Goal: Information Seeking & Learning: Learn about a topic

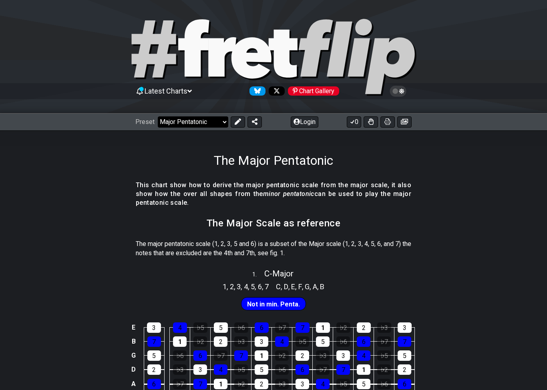
click at [219, 116] on select "Welcome to #fretflip! Initial Preset Custom Preset Minor Pentatonic Major Penta…" at bounding box center [193, 121] width 70 height 11
select select "/minor-pentatonic"
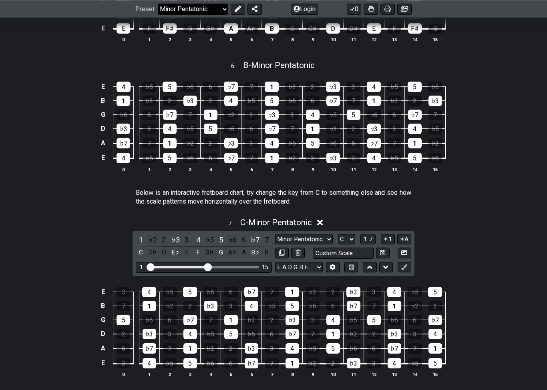
scroll to position [932, 0]
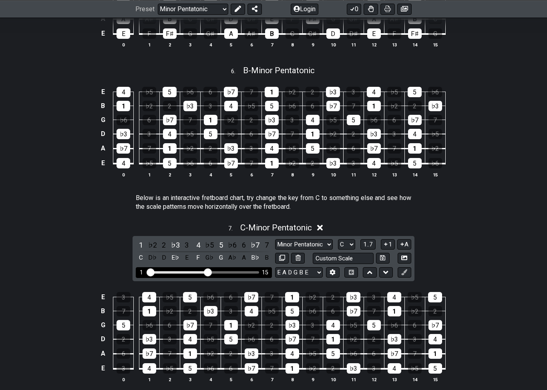
click at [203, 267] on div "1 15" at bounding box center [204, 272] width 136 height 11
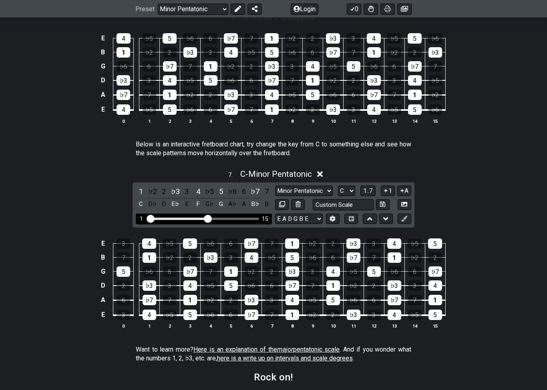
scroll to position [999, 0]
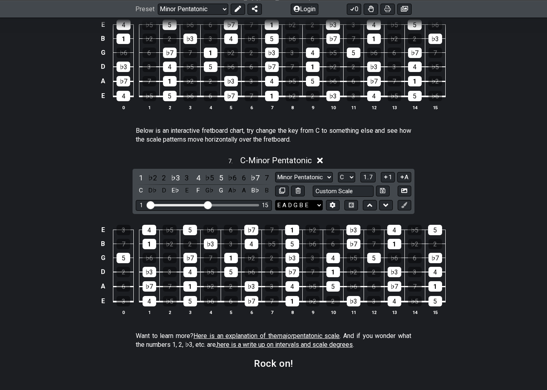
click at [293, 200] on select "E A D G B E E A D G B E E A D G B E B E A D F♯ B A D G C E A D A D G B E E♭ A♭ …" at bounding box center [299, 205] width 48 height 11
click at [300, 172] on select "Minor Pentatonic New Scale Minor Pentatonic Major Pentatonic Minor Blues Major …" at bounding box center [304, 177] width 58 height 11
click at [344, 172] on select "A♭ A A♯ B♭ B C C♯ D♭ D D♯ E♭ E F F♯ G♭ G G♯" at bounding box center [346, 177] width 17 height 11
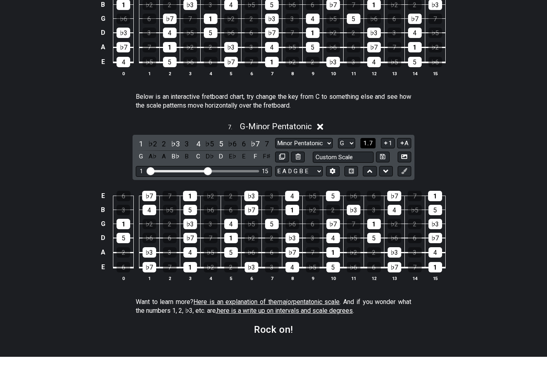
click at [369, 173] on span "1..7" at bounding box center [368, 176] width 10 height 7
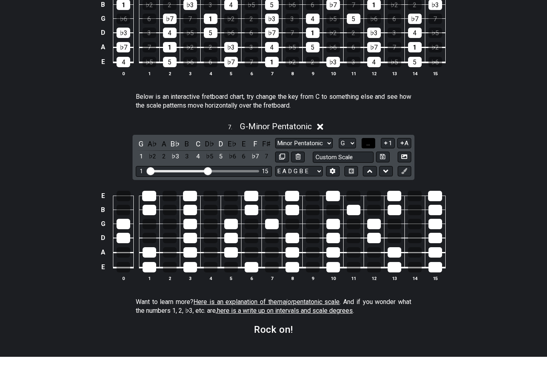
click at [370, 173] on span "..." at bounding box center [368, 176] width 4 height 7
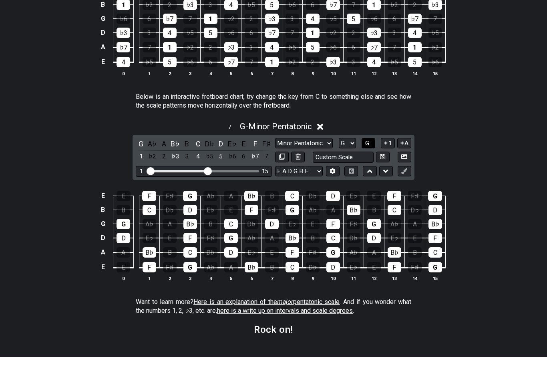
click at [373, 171] on button "G.." at bounding box center [368, 176] width 14 height 11
click at [346, 171] on select "A♭ A A♯ B♭ B C C♯ D♭ D D♯ E♭ E F F♯ G♭ G G♯" at bounding box center [346, 176] width 17 height 11
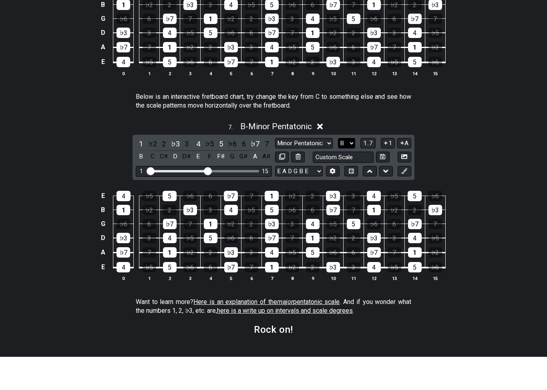
click at [348, 171] on select "A♭ A A♯ B♭ B C C♯ D♭ D D♯ E♭ E F F♯ G♭ G G♯" at bounding box center [346, 176] width 17 height 11
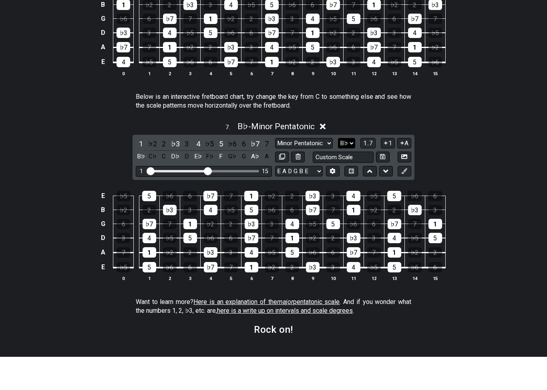
click at [349, 171] on select "A♭ A A♯ B♭ B C C♯ D♭ D D♯ E♭ E F F♯ G♭ G G♯" at bounding box center [346, 176] width 17 height 11
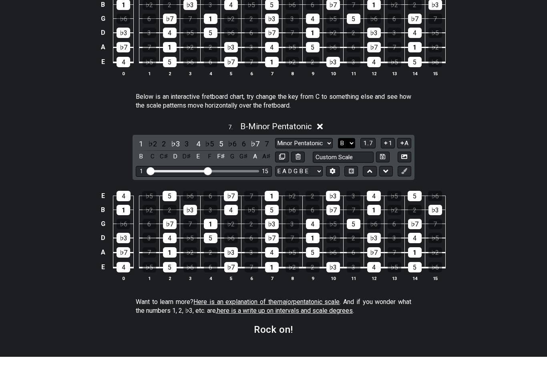
click at [343, 171] on select "A♭ A A♯ B♭ B C C♯ D♭ D D♯ E♭ E F F♯ G♭ G G♯" at bounding box center [346, 176] width 17 height 11
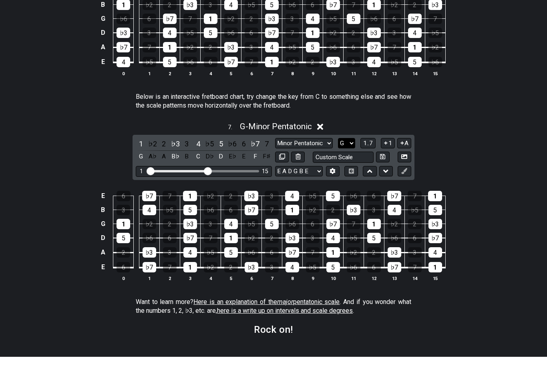
click at [343, 171] on select "A♭ A A♯ B♭ B C C♯ D♭ D D♯ E♭ E F F♯ G♭ G G♯" at bounding box center [346, 176] width 17 height 11
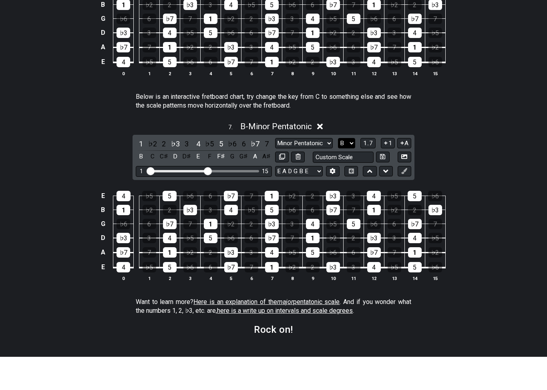
click at [345, 171] on select "A♭ A A♯ B♭ B C C♯ D♭ D D♯ E♭ E F F♯ G♭ G G♯" at bounding box center [346, 176] width 17 height 11
select select "Bb"
